Goal: Find contact information: Find contact information

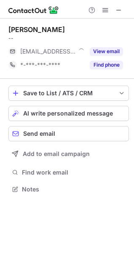
scroll to position [183, 134]
drag, startPoint x: 108, startPoint y: 49, endPoint x: 109, endPoint y: 79, distance: 30.4
click at [107, 49] on button "View email" at bounding box center [106, 51] width 33 height 8
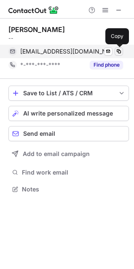
click at [119, 51] on span at bounding box center [118, 51] width 7 height 7
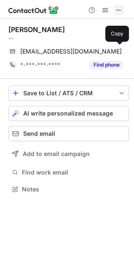
click at [117, 8] on span at bounding box center [118, 10] width 7 height 7
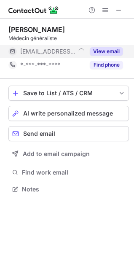
click at [107, 50] on button "View email" at bounding box center [106, 51] width 33 height 8
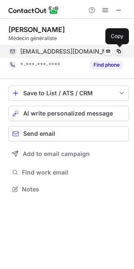
click at [119, 50] on span at bounding box center [118, 51] width 7 height 7
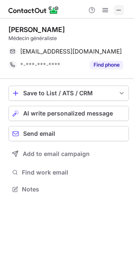
click at [121, 8] on span at bounding box center [118, 10] width 7 height 7
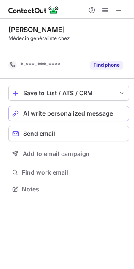
scroll to position [170, 134]
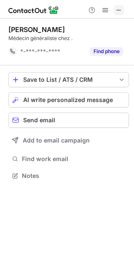
click at [119, 9] on span at bounding box center [118, 10] width 7 height 7
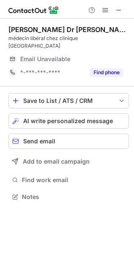
scroll to position [183, 134]
click at [119, 8] on span at bounding box center [118, 10] width 7 height 7
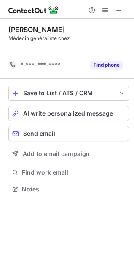
scroll to position [170, 134]
